Goal: Transaction & Acquisition: Download file/media

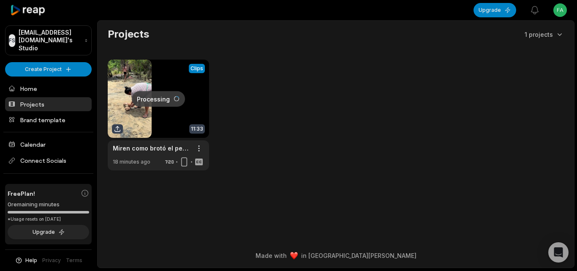
click at [23, 11] on icon at bounding box center [28, 10] width 36 height 11
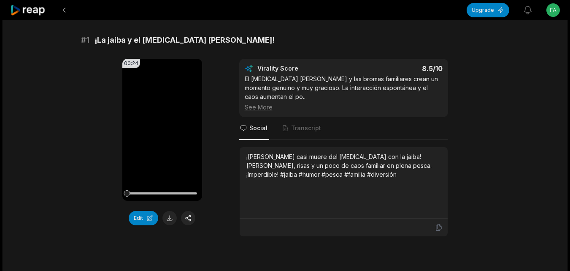
scroll to position [84, 0]
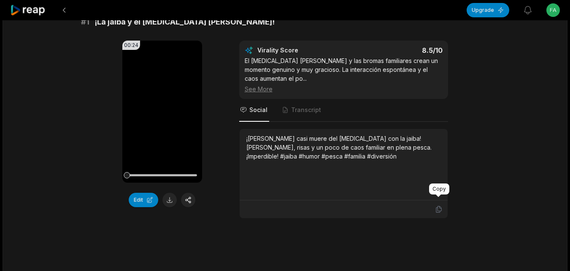
click at [441, 206] on icon at bounding box center [438, 209] width 5 height 6
click at [172, 199] on button at bounding box center [170, 200] width 14 height 14
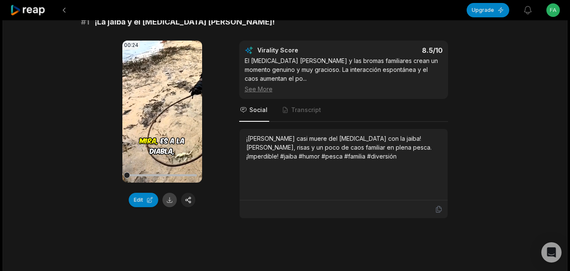
scroll to position [0, 0]
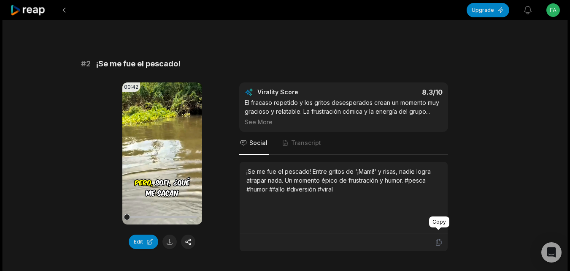
click at [440, 238] on icon at bounding box center [439, 242] width 8 height 8
click at [171, 234] on button at bounding box center [170, 241] width 14 height 14
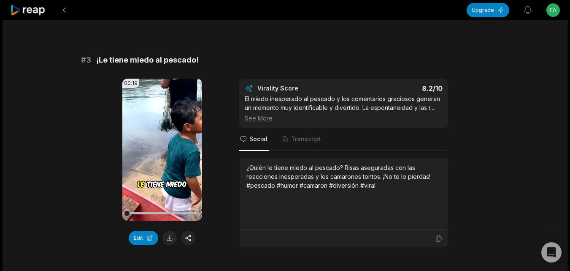
scroll to position [549, 0]
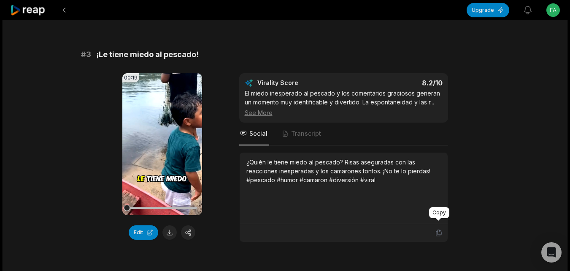
drag, startPoint x: 440, startPoint y: 224, endPoint x: 398, endPoint y: 224, distance: 41.8
click at [439, 229] on icon at bounding box center [439, 233] width 8 height 8
click at [171, 225] on button at bounding box center [170, 232] width 14 height 14
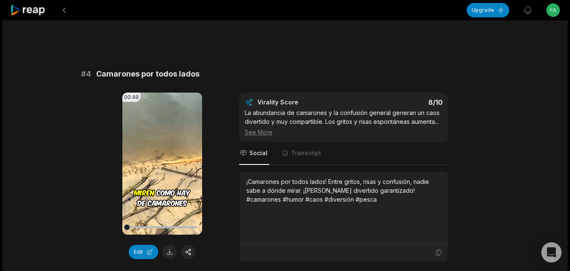
scroll to position [802, 0]
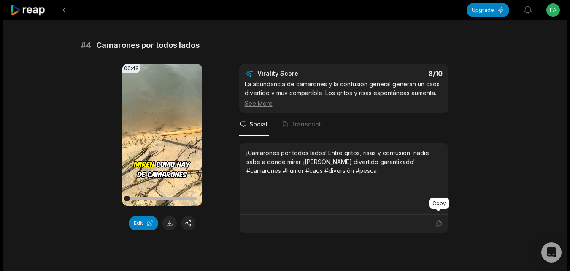
drag, startPoint x: 440, startPoint y: 211, endPoint x: 371, endPoint y: 224, distance: 70.0
click at [435, 220] on icon at bounding box center [439, 224] width 8 height 8
click at [168, 216] on button at bounding box center [170, 223] width 14 height 14
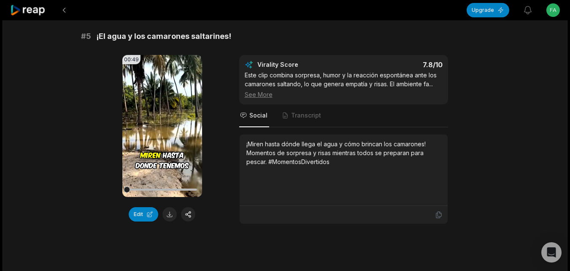
scroll to position [1056, 0]
click at [437, 210] on icon at bounding box center [439, 214] width 8 height 8
click at [161, 206] on div "Edit" at bounding box center [162, 213] width 80 height 14
click at [165, 206] on button at bounding box center [170, 213] width 14 height 14
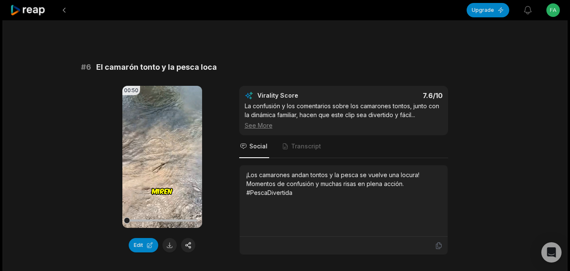
scroll to position [1309, 0]
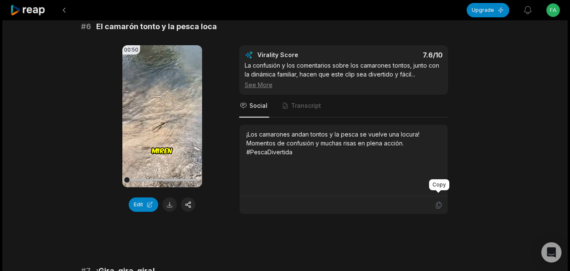
click at [441, 202] on icon at bounding box center [438, 205] width 5 height 6
click at [171, 197] on button at bounding box center [170, 204] width 14 height 14
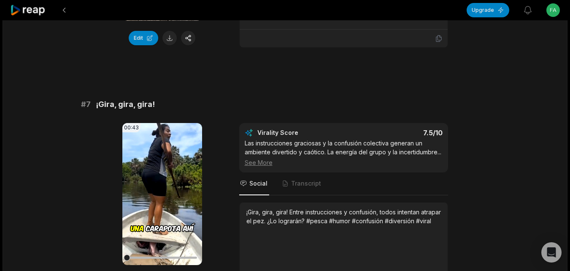
scroll to position [1520, 0]
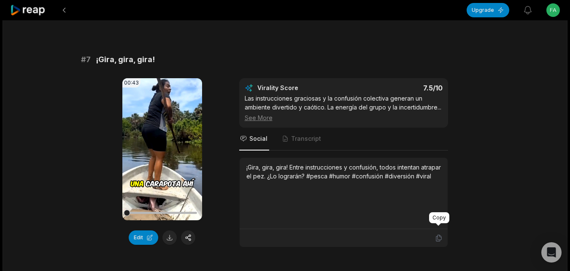
click at [441, 234] on icon at bounding box center [439, 238] width 8 height 8
click at [171, 232] on button at bounding box center [170, 237] width 14 height 14
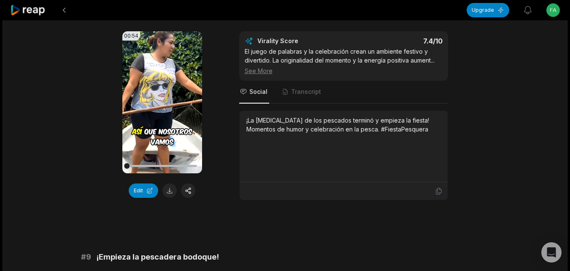
scroll to position [1858, 0]
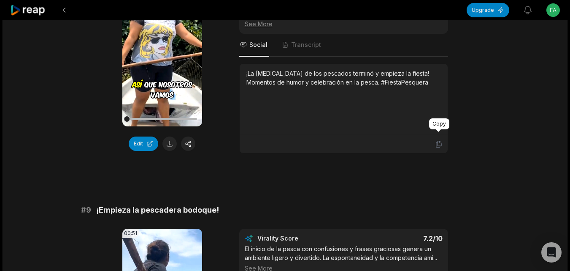
click at [440, 141] on icon at bounding box center [438, 144] width 5 height 6
click at [164, 136] on button at bounding box center [170, 143] width 14 height 14
